Goal: Find specific page/section: Find specific page/section

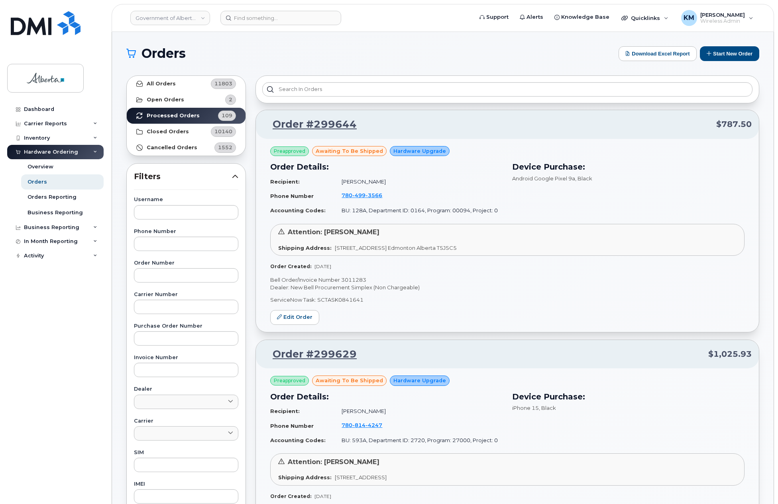
scroll to position [1236, 0]
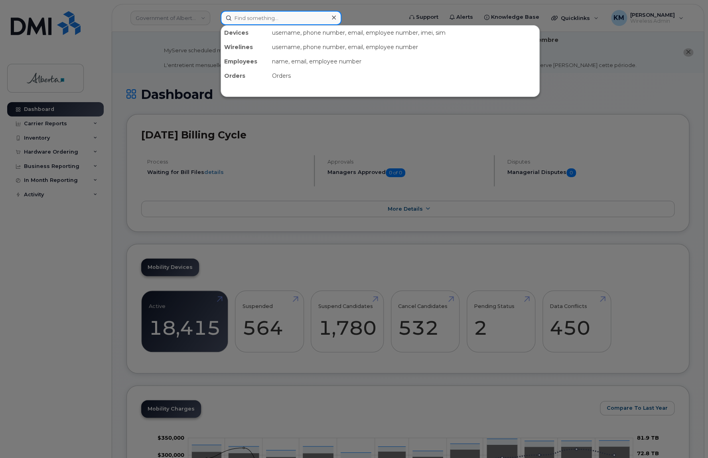
click at [247, 20] on input at bounding box center [281, 18] width 121 height 14
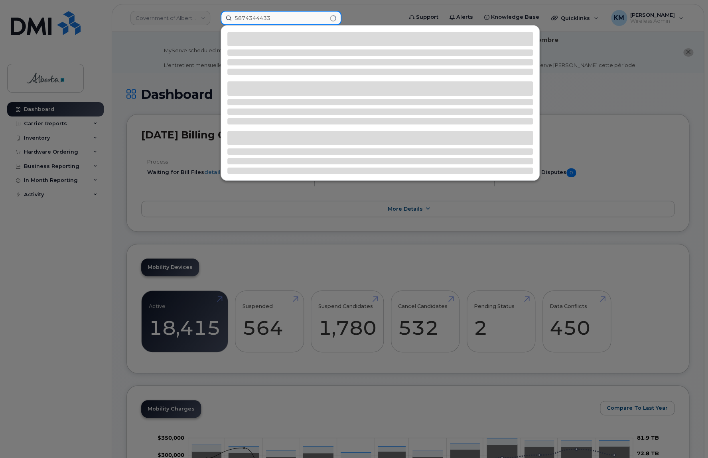
type input "5874344433"
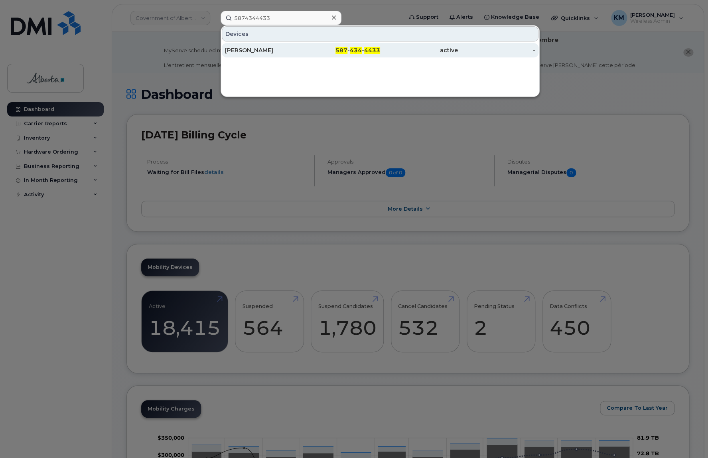
click at [261, 48] on div "Dawn Leddy" at bounding box center [264, 50] width 78 height 8
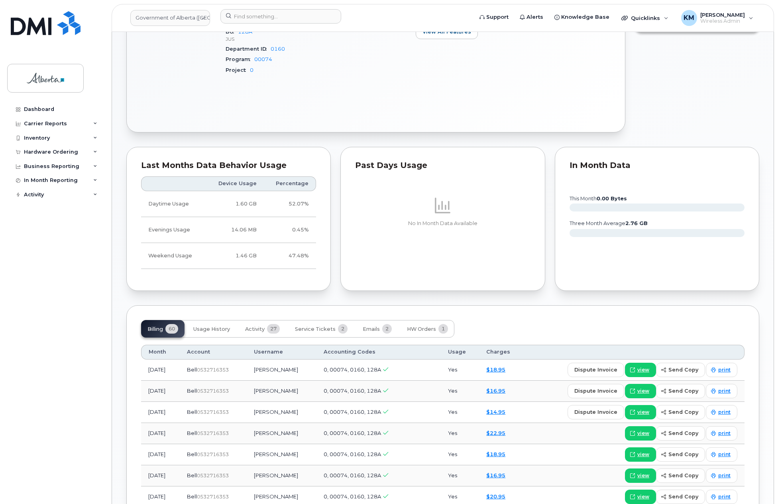
scroll to position [439, 0]
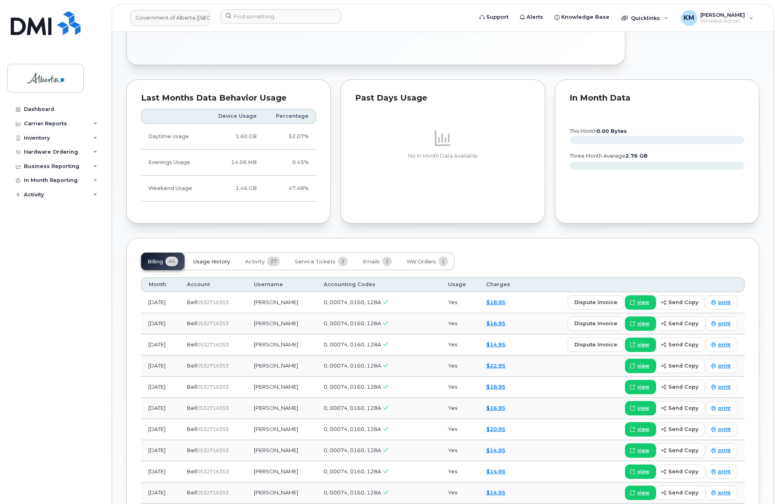
click at [220, 258] on span "Usage History" at bounding box center [211, 261] width 37 height 6
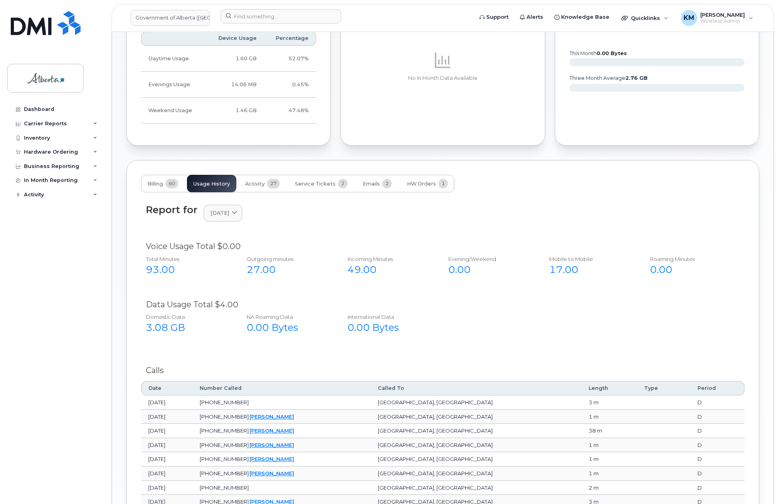
scroll to position [518, 0]
click at [258, 179] on span "Activity" at bounding box center [255, 182] width 20 height 6
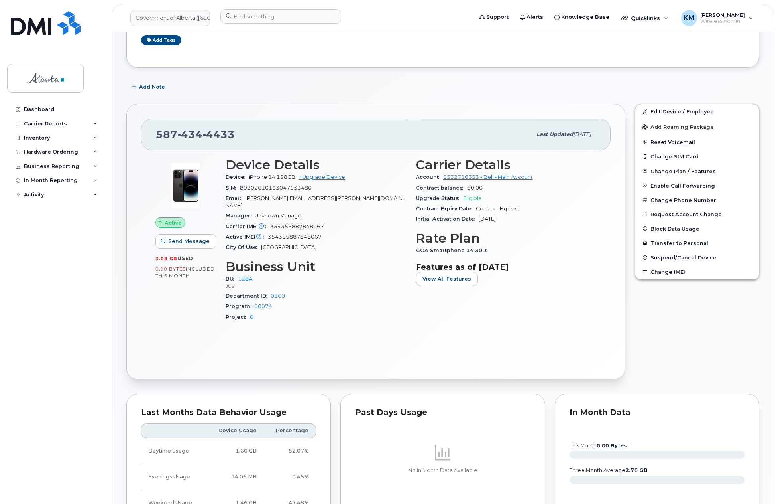
scroll to position [40, 0]
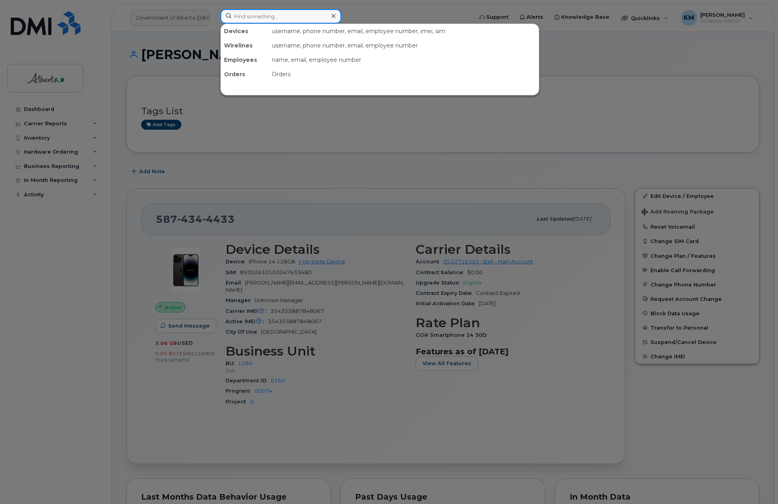
click at [260, 21] on input at bounding box center [281, 16] width 121 height 14
paste input "355805089615366"
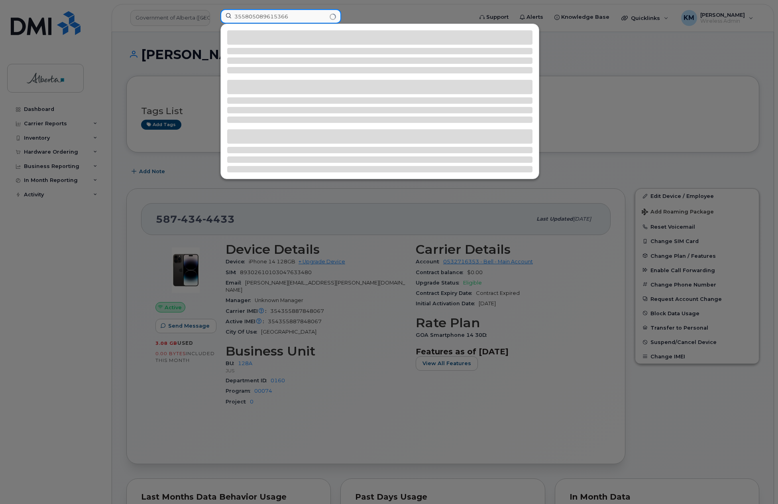
type input "355805089615366"
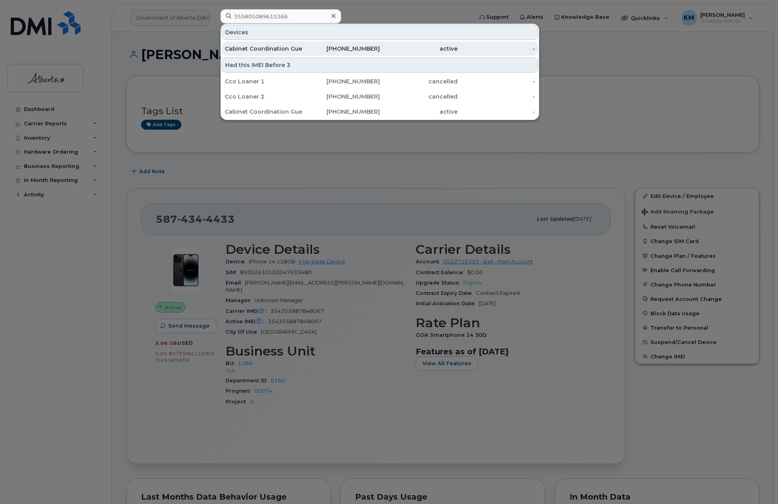
click at [263, 49] on div "Cabinet Coordination Guest 01" at bounding box center [264, 49] width 78 height 8
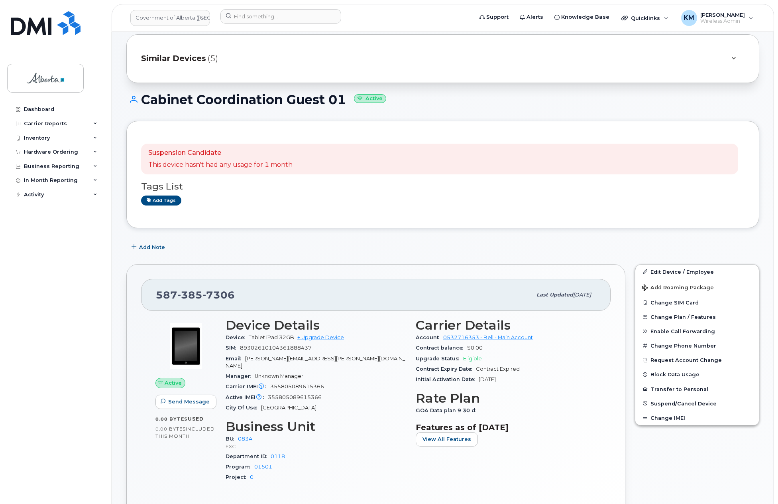
scroll to position [80, 0]
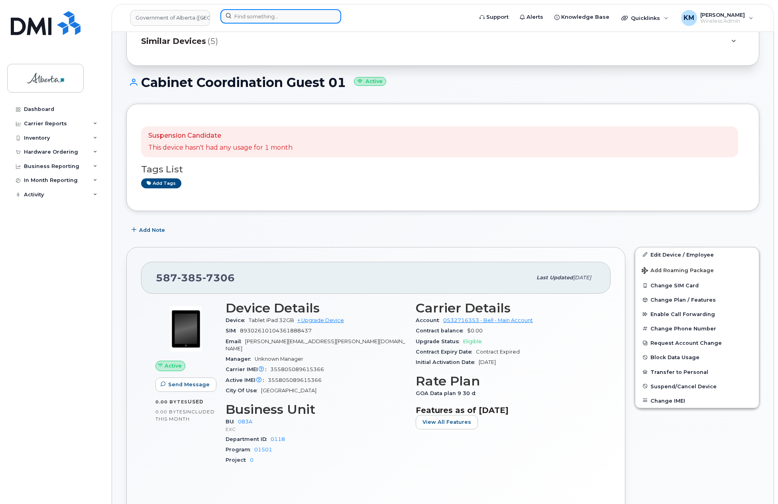
click at [254, 19] on input at bounding box center [281, 16] width 121 height 14
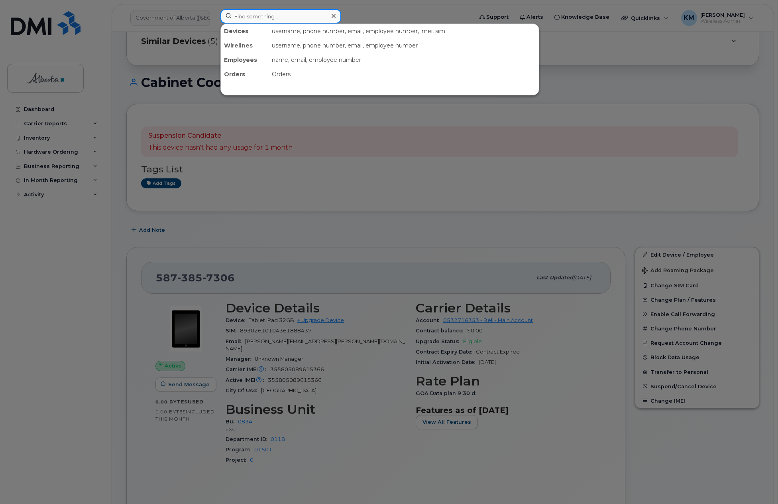
paste input "FNXGL00RQ1KY"
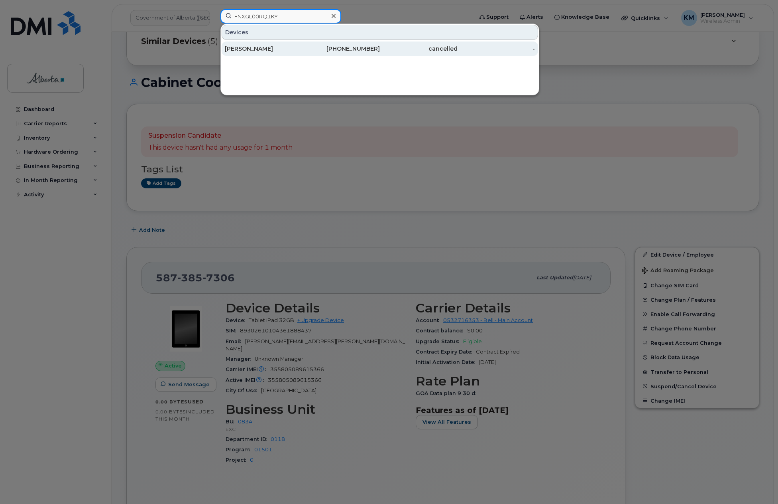
type input "FNXGL00RQ1KY"
click at [282, 48] on div "Wilson Smith" at bounding box center [264, 49] width 78 height 8
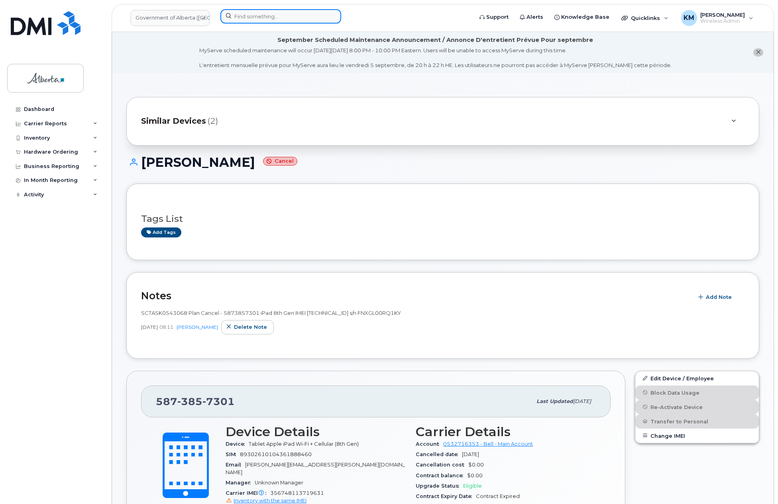
click at [274, 20] on input at bounding box center [281, 16] width 121 height 14
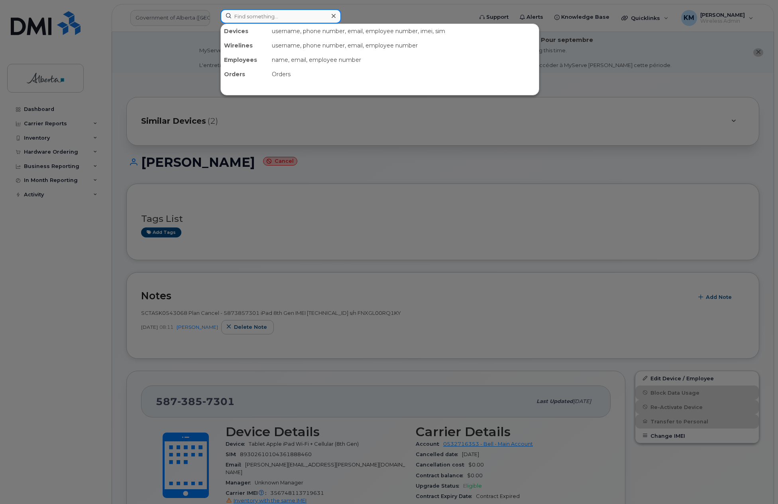
paste input "356748113719631"
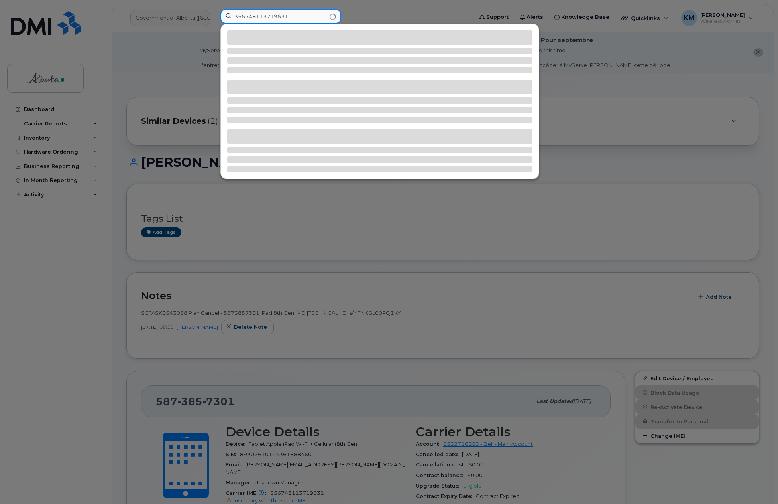
type input "356748113719631"
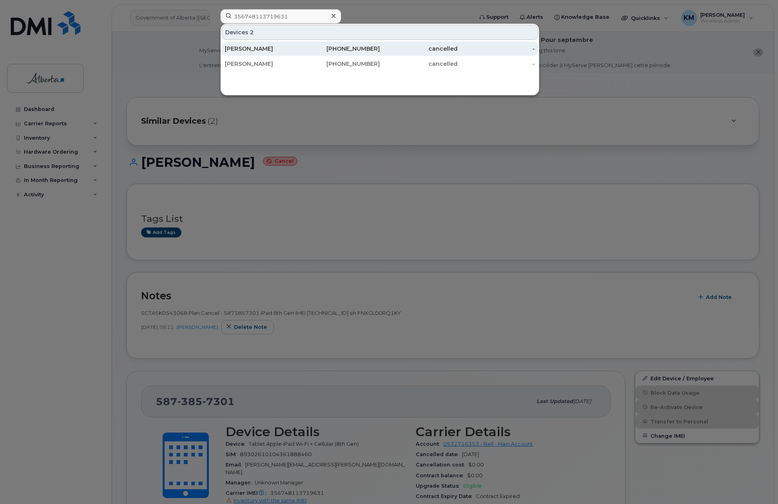
click at [264, 48] on div "[PERSON_NAME]" at bounding box center [264, 49] width 78 height 8
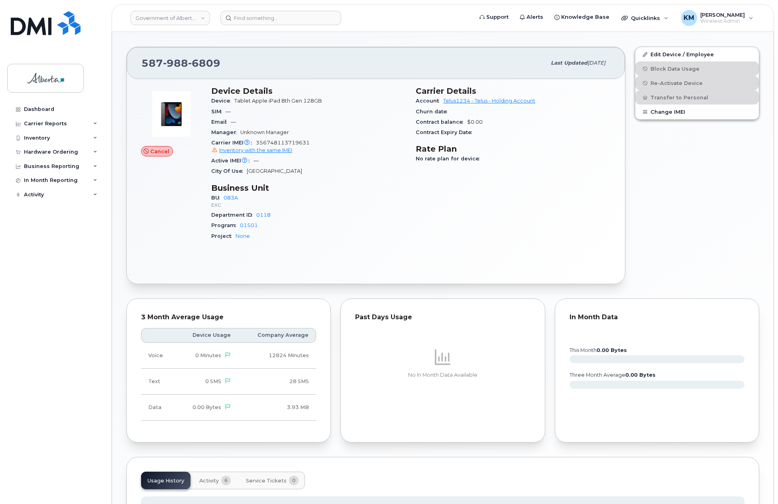
scroll to position [323, 0]
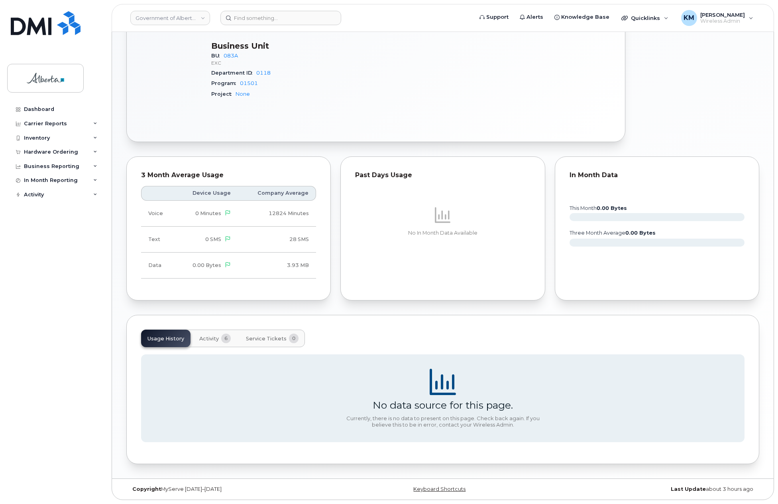
click at [204, 338] on span "Activity" at bounding box center [209, 338] width 20 height 6
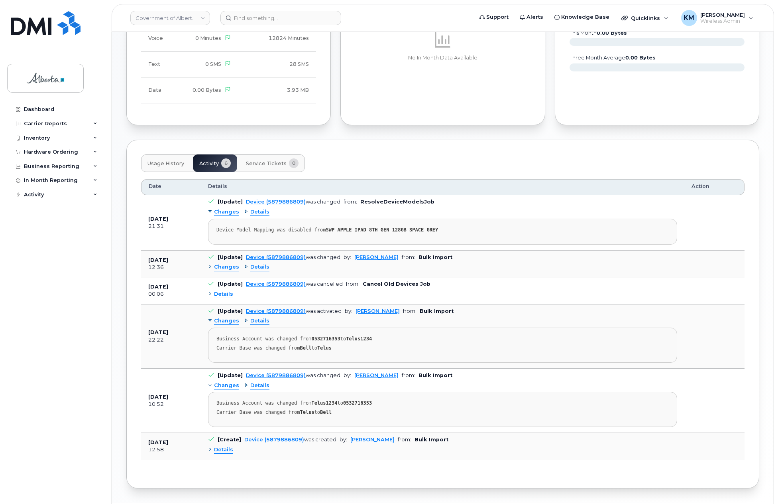
scroll to position [523, 0]
